Goal: Task Accomplishment & Management: Manage account settings

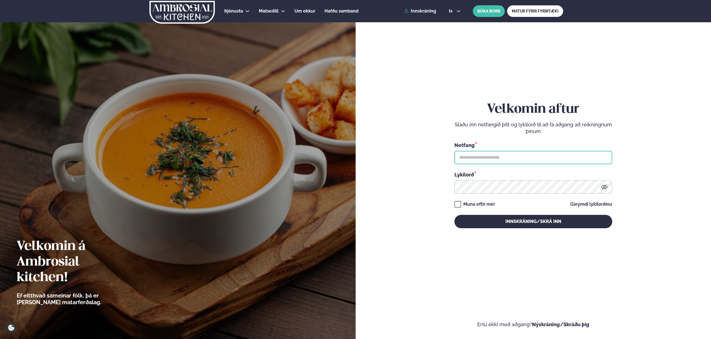
click at [525, 160] on input "text" at bounding box center [533, 157] width 158 height 13
type input "**********"
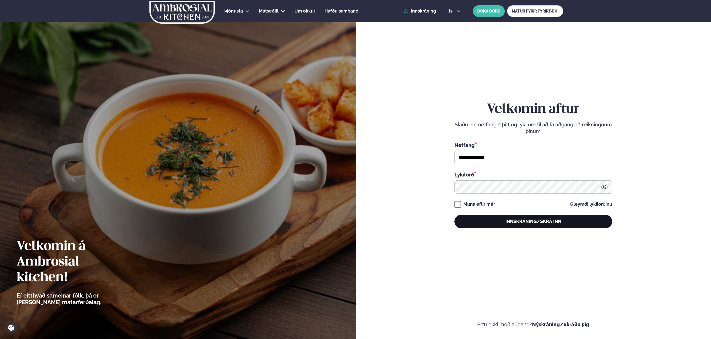
click at [541, 223] on button "Innskráning/Skrá inn" at bounding box center [533, 221] width 158 height 13
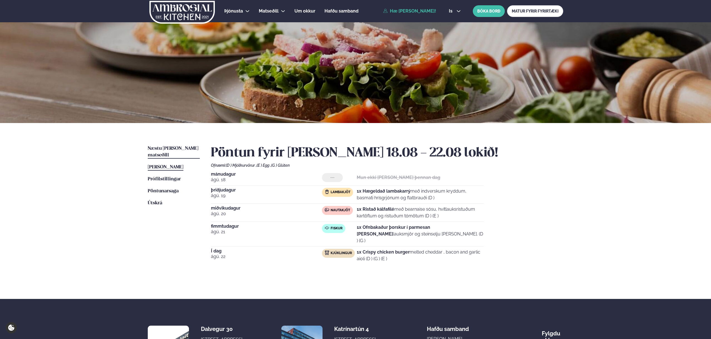
click at [167, 147] on span "Næstu [PERSON_NAME] matseðill" at bounding box center [173, 151] width 51 height 11
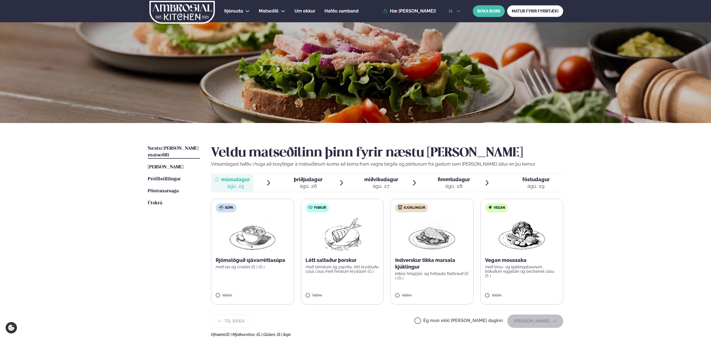
click at [456, 10] on button "is" at bounding box center [454, 11] width 21 height 4
click at [456, 24] on link "en" at bounding box center [454, 21] width 21 height 11
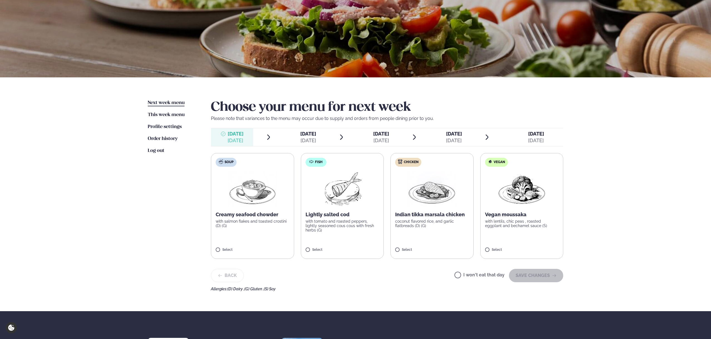
scroll to position [47, 0]
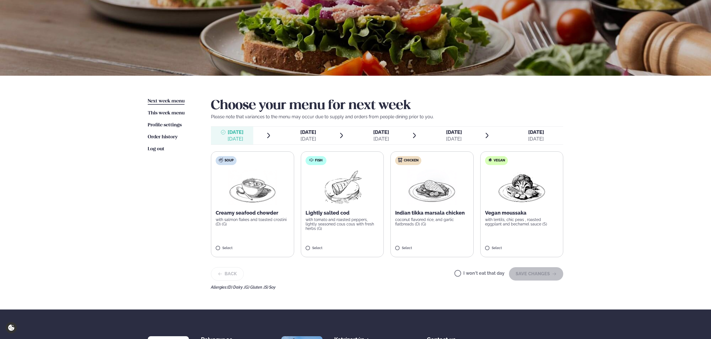
click at [350, 201] on img at bounding box center [341, 187] width 49 height 36
click at [536, 275] on button "SAVE CHANGES" at bounding box center [536, 273] width 54 height 13
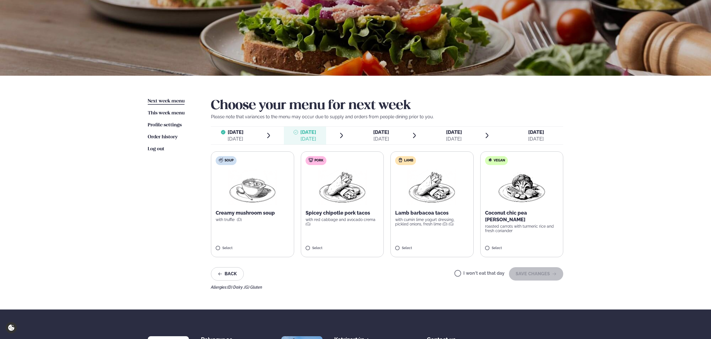
click at [441, 209] on label "Lamb Lamb barbacoa tacos with cumin lime yogurt dressing, pickled onions, fresh…" at bounding box center [431, 204] width 83 height 106
click at [530, 271] on button "SAVE CHANGES" at bounding box center [536, 273] width 54 height 13
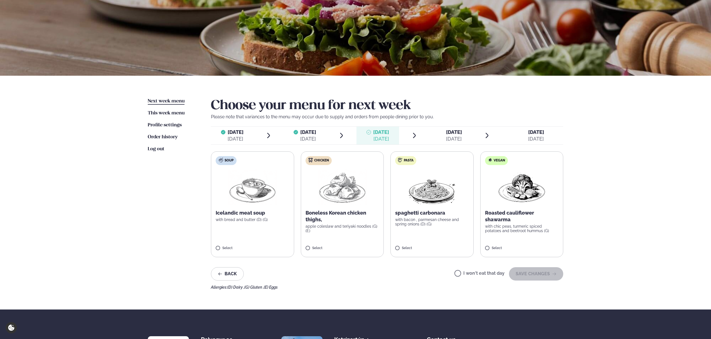
click at [351, 185] on img at bounding box center [342, 187] width 49 height 36
click at [332, 243] on label "Chicken Boneless Korean chicken thighs, apple coleslaw and teriyaki noodles (G)…" at bounding box center [342, 204] width 83 height 106
click at [547, 274] on button "SAVE CHANGES" at bounding box center [536, 273] width 54 height 13
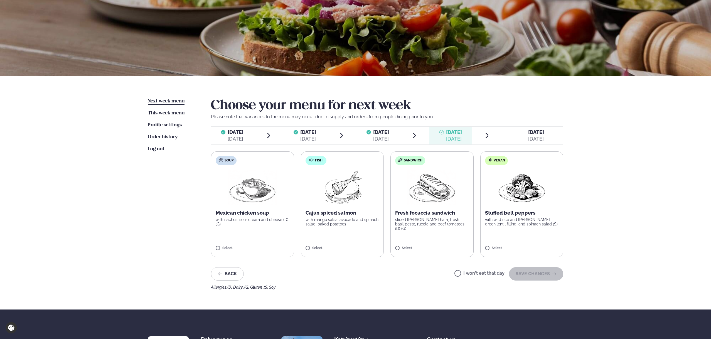
click at [430, 239] on label "Sandwich Fresh focaccia sandwich sliced [PERSON_NAME] ham, fresh basil pesto, r…" at bounding box center [431, 204] width 83 height 106
click at [539, 273] on button "SAVE CHANGES" at bounding box center [536, 273] width 54 height 13
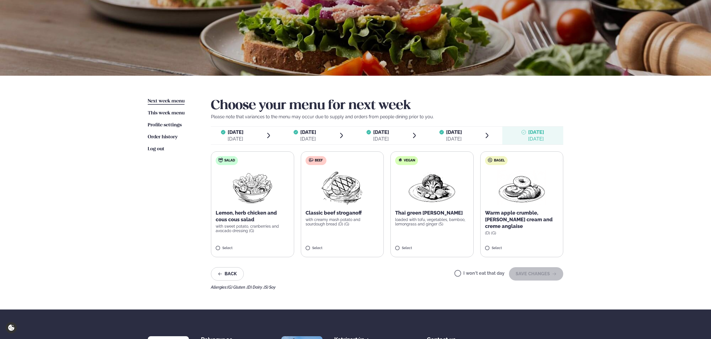
click at [450, 234] on label "Vegan Thai green [PERSON_NAME] loaded with tofu, vegetables, bamboo, lemongrass…" at bounding box center [431, 204] width 83 height 106
click at [337, 227] on label "Beef Classic beef stroganoff with creamy mash potato and sourdough bread (D) (G…" at bounding box center [342, 204] width 83 height 106
click at [334, 248] on div "Select" at bounding box center [342, 248] width 74 height 5
click at [537, 276] on button "SAVE CHANGES" at bounding box center [536, 273] width 54 height 13
